Goal: Task Accomplishment & Management: Manage account settings

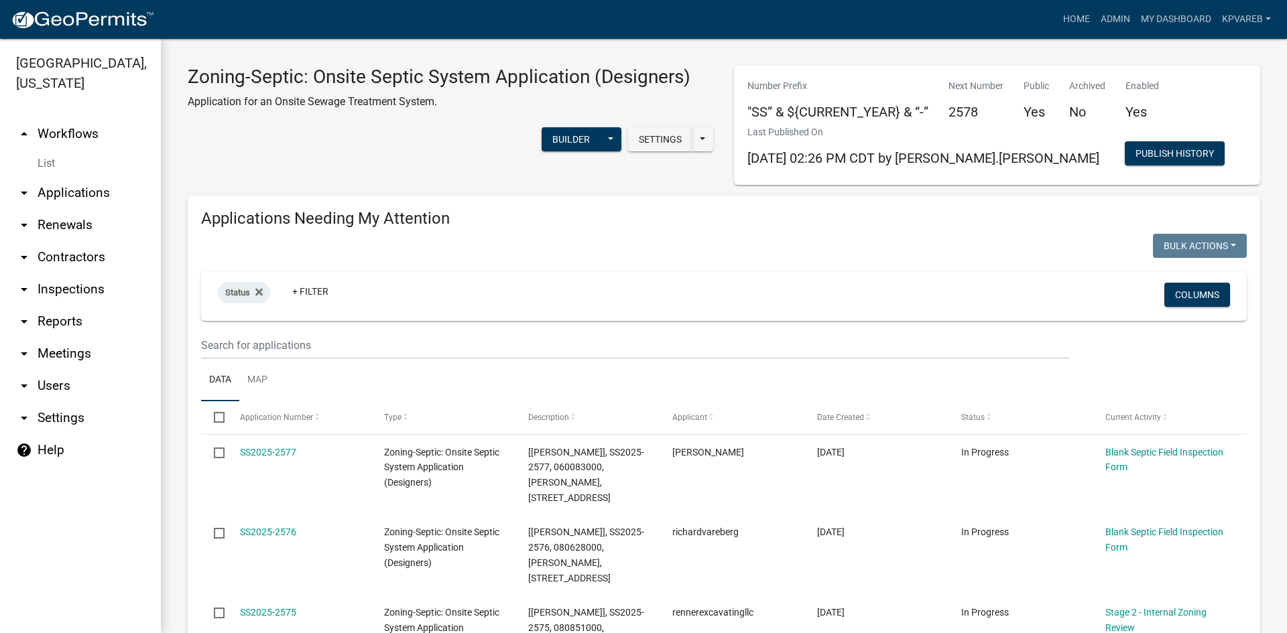
click at [549, 281] on div "Status + Filter" at bounding box center [551, 296] width 689 height 35
click at [374, 346] on input "text" at bounding box center [635, 345] width 868 height 27
click at [457, 295] on div "Status + Filter" at bounding box center [551, 296] width 689 height 35
click at [500, 278] on div "Status + Filter Columns" at bounding box center [723, 296] width 1033 height 49
click at [472, 171] on div "Zoning-Septic: Onsite Septic System Application (Designers) Application for an …" at bounding box center [451, 125] width 546 height 119
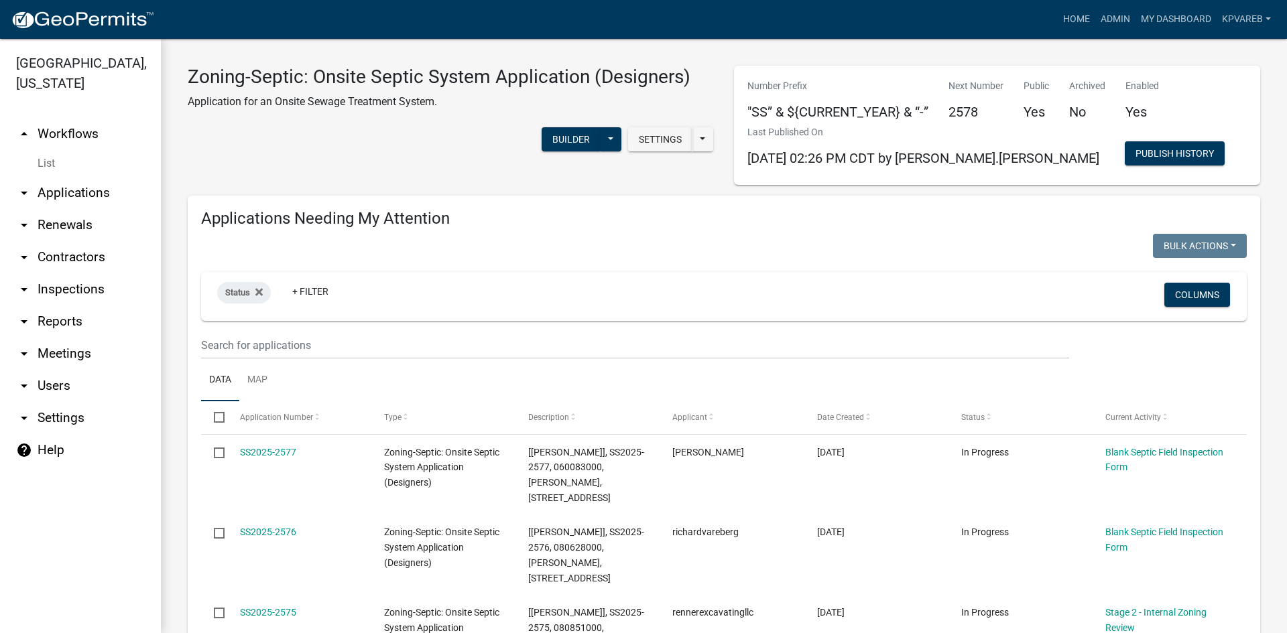
click at [527, 285] on div "Status + Filter" at bounding box center [551, 296] width 689 height 35
click at [253, 336] on input "text" at bounding box center [635, 345] width 868 height 27
click at [490, 283] on div "Status + Filter" at bounding box center [551, 296] width 689 height 35
click at [441, 295] on div "Status + Filter" at bounding box center [551, 296] width 689 height 35
click at [283, 333] on input "text" at bounding box center [635, 345] width 868 height 27
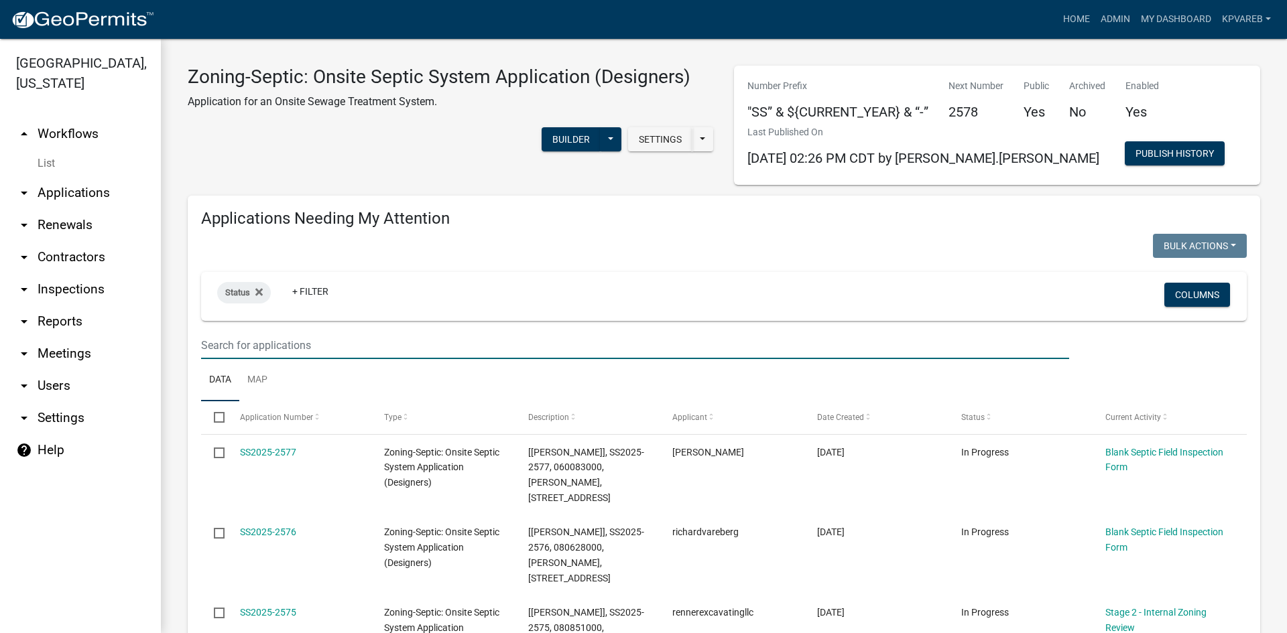
click at [359, 335] on input "text" at bounding box center [635, 345] width 868 height 27
click at [392, 161] on div "Settings Start Application URL Start Application URL With Parcel ID Builder Pub…" at bounding box center [451, 141] width 546 height 41
click at [415, 165] on div "Zoning-Septic: Onsite Septic System Application (Designers) Application for an …" at bounding box center [451, 125] width 546 height 119
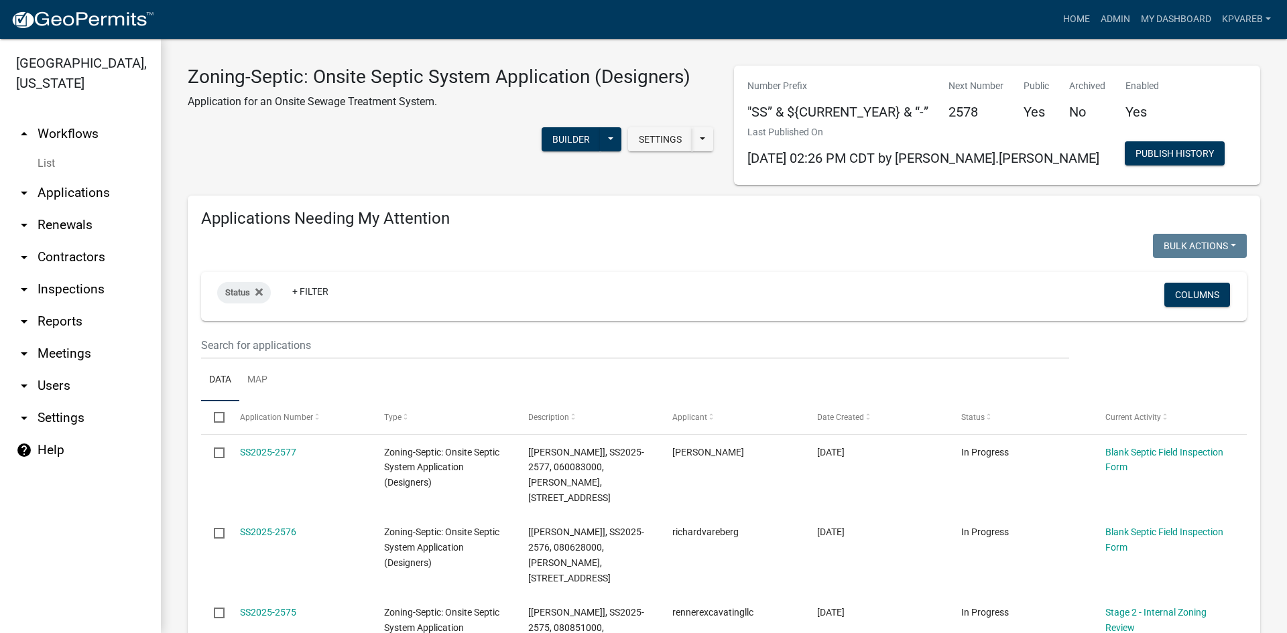
click at [415, 165] on div "Zoning-Septic: Onsite Septic System Application (Designers) Application for an …" at bounding box center [451, 125] width 546 height 119
